Goal: Task Accomplishment & Management: Use online tool/utility

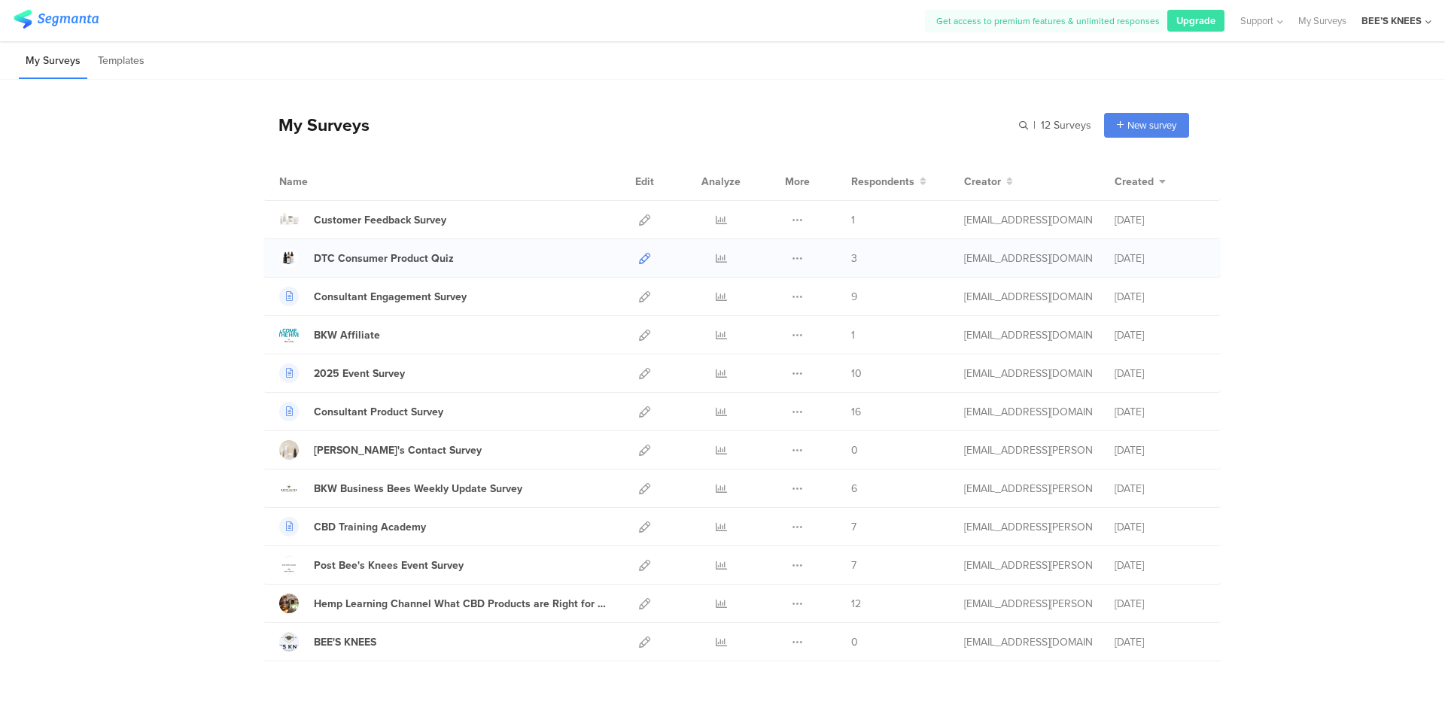
click at [639, 263] on icon at bounding box center [644, 258] width 11 height 11
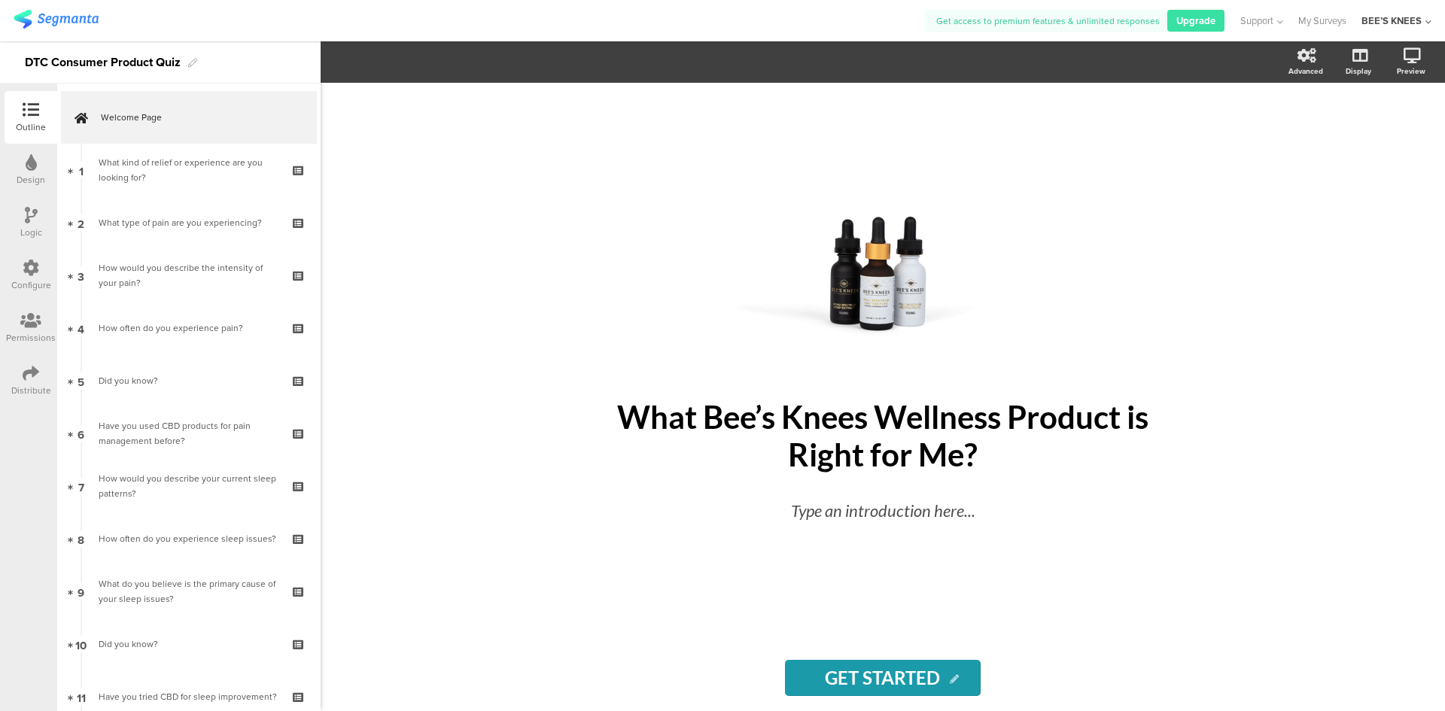
click at [35, 382] on div at bounding box center [31, 374] width 17 height 19
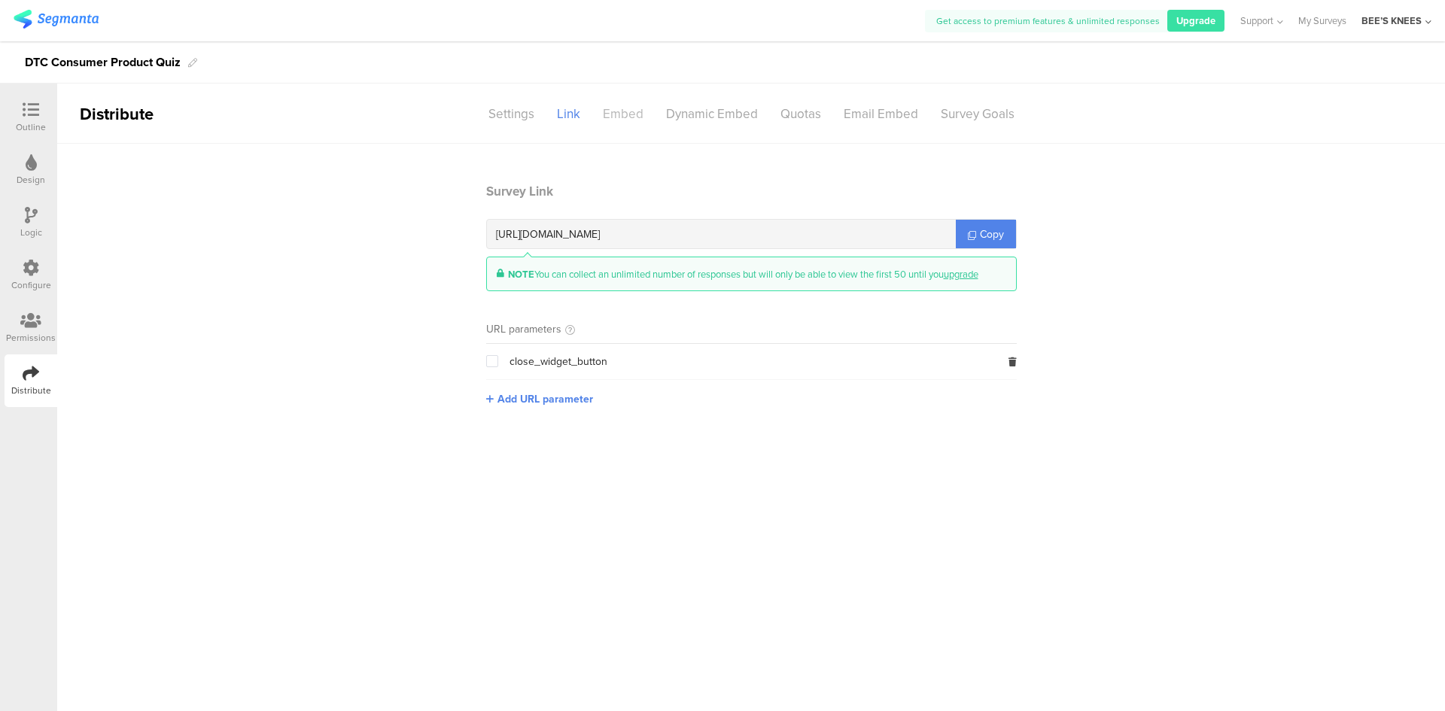
click at [634, 116] on div "Embed" at bounding box center [623, 114] width 63 height 26
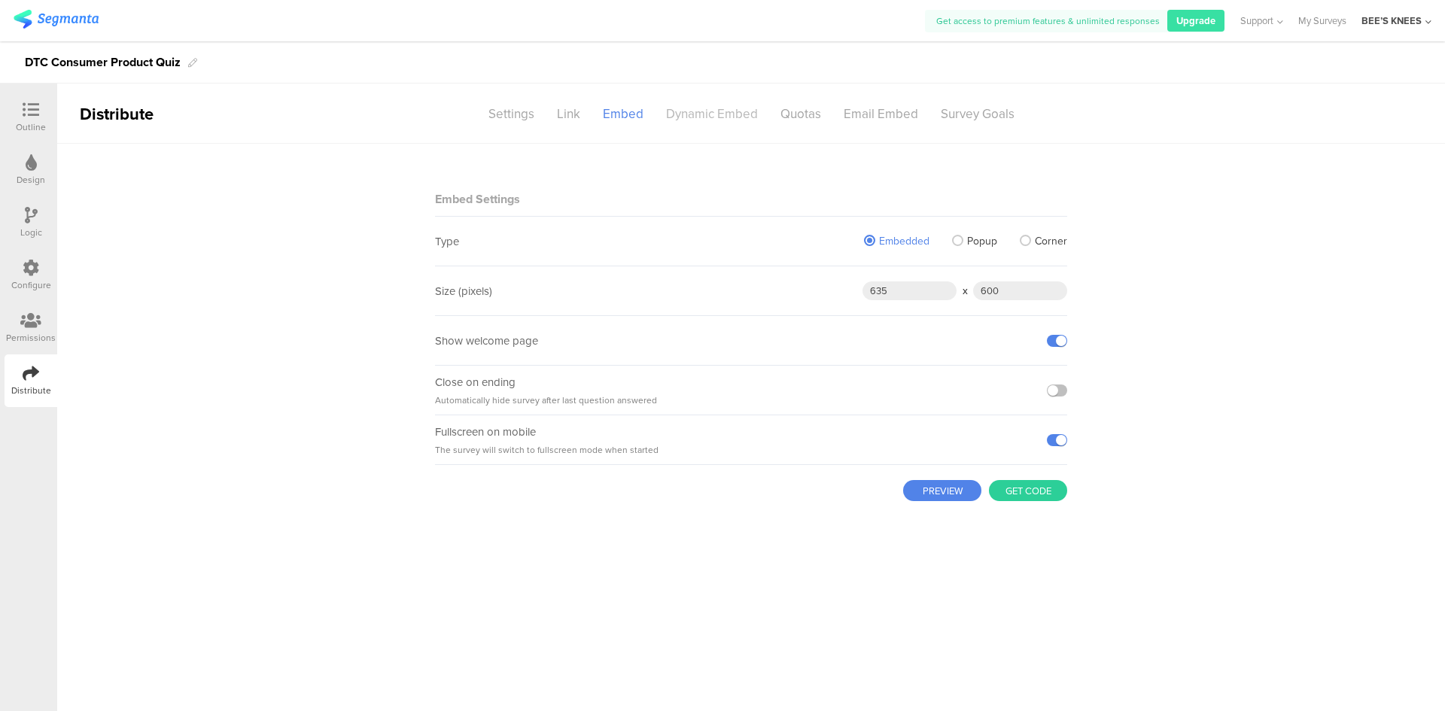
click at [708, 120] on div "Dynamic Embed" at bounding box center [712, 114] width 114 height 26
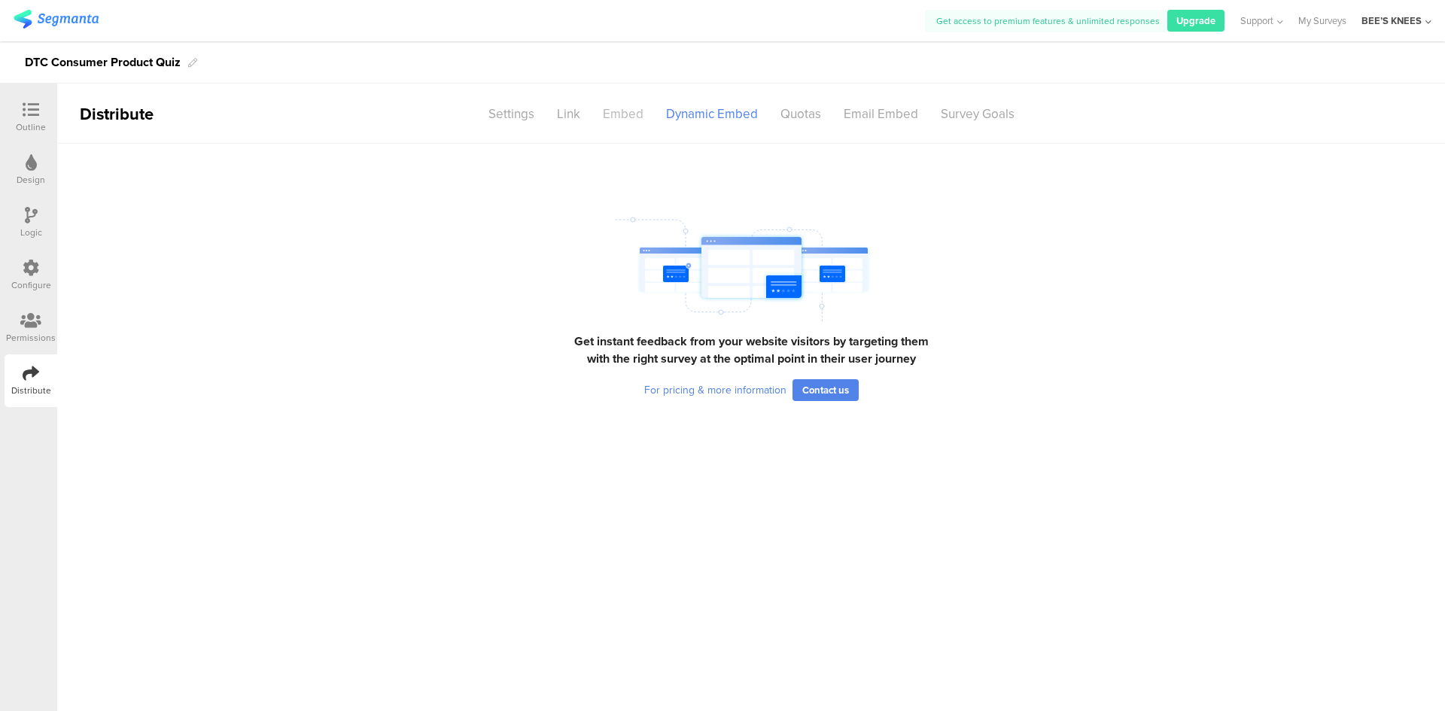
click at [638, 114] on div "Embed" at bounding box center [623, 114] width 63 height 26
